Goal: Task Accomplishment & Management: Manage account settings

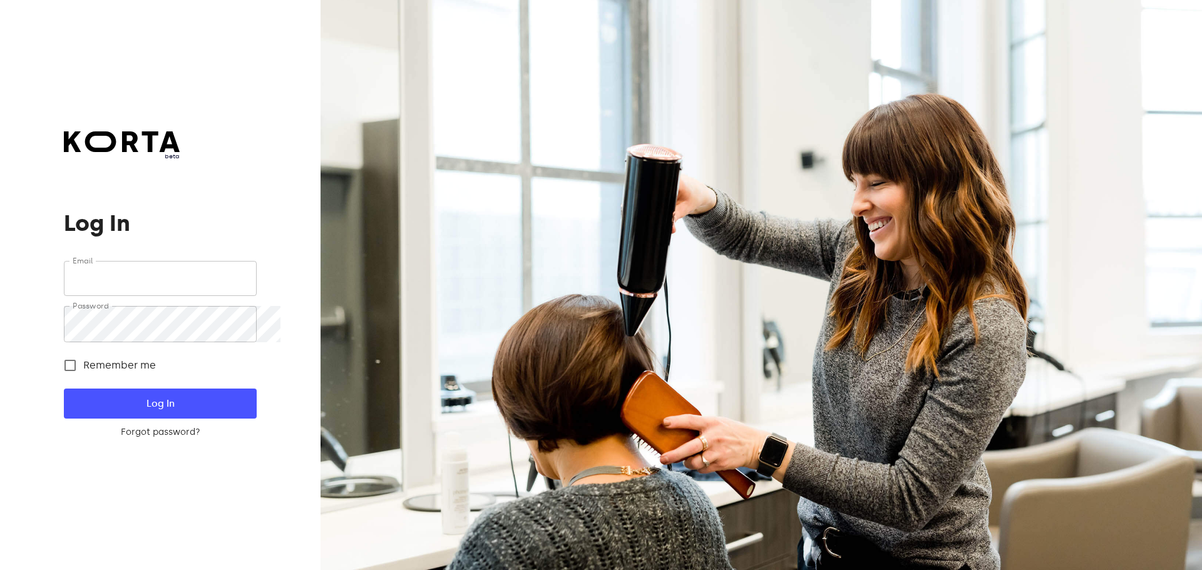
type input "[EMAIL_ADDRESS][DOMAIN_NAME]"
click at [161, 393] on form "Email [EMAIL_ADDRESS][DOMAIN_NAME] Email Password Password Remember me Log In F…" at bounding box center [160, 350] width 192 height 178
click at [173, 412] on span "Log In" at bounding box center [160, 404] width 152 height 16
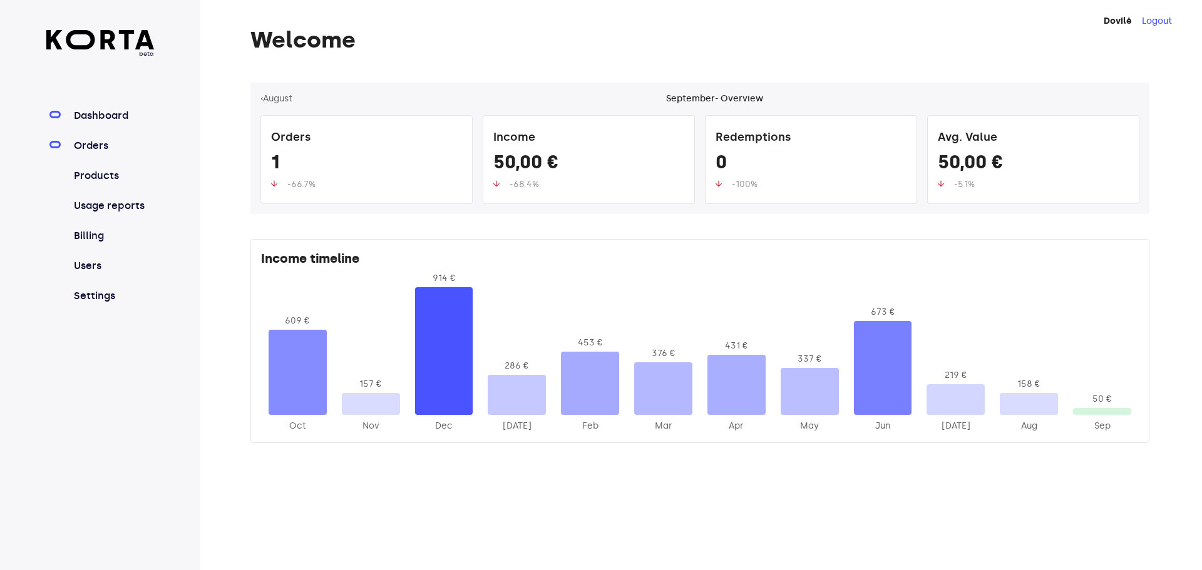
click at [110, 153] on link "Orders" at bounding box center [112, 145] width 83 height 15
